Goal: Find specific page/section: Find specific page/section

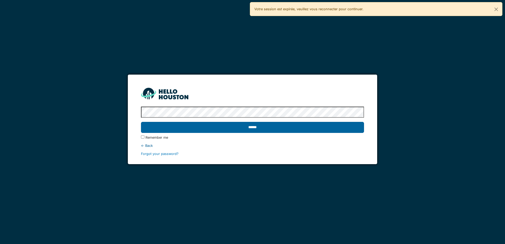
click at [228, 128] on input "******" at bounding box center [252, 127] width 223 height 11
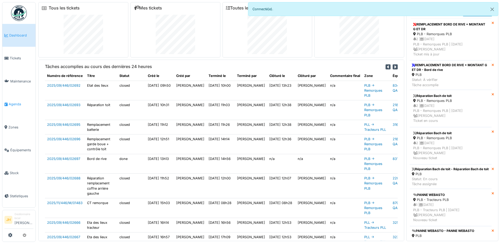
click at [22, 104] on span "Agenda" at bounding box center [21, 104] width 25 height 5
